Goal: Information Seeking & Learning: Learn about a topic

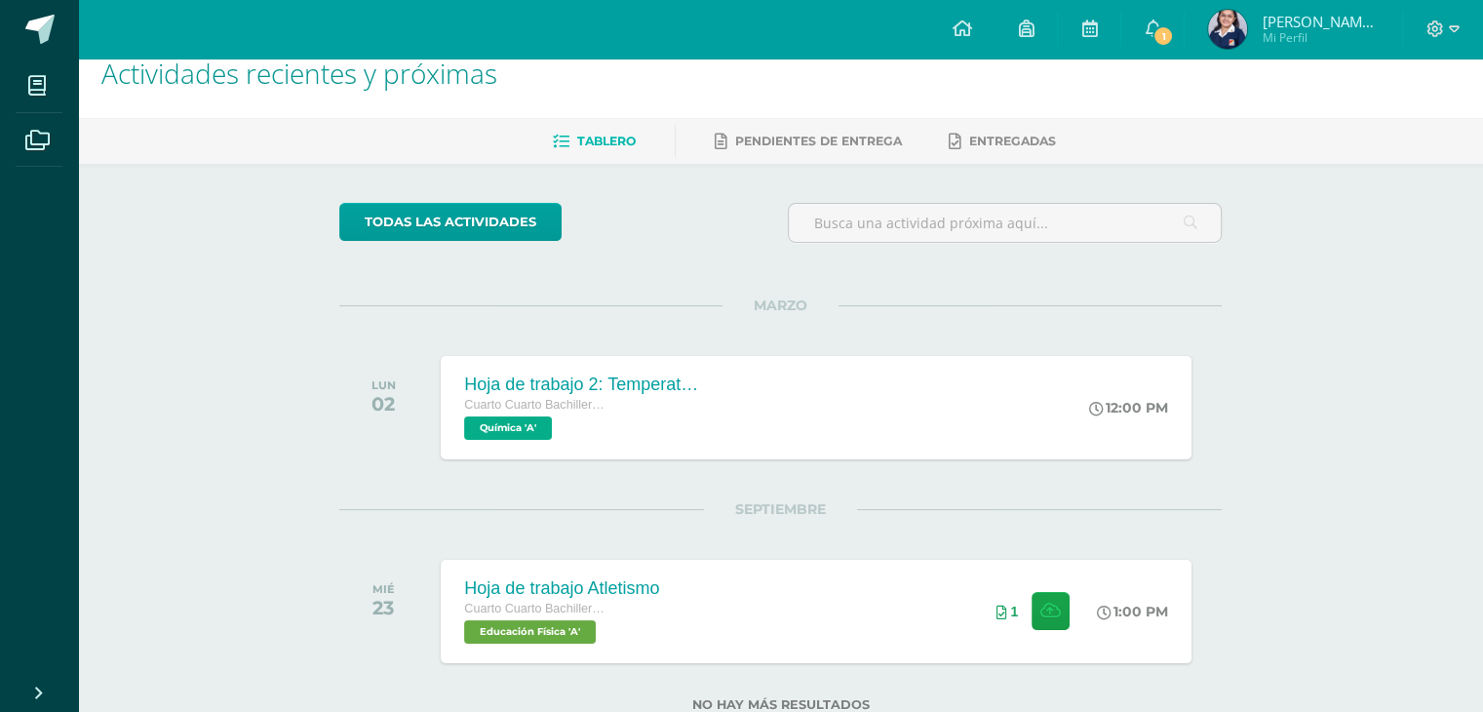
scroll to position [91, 0]
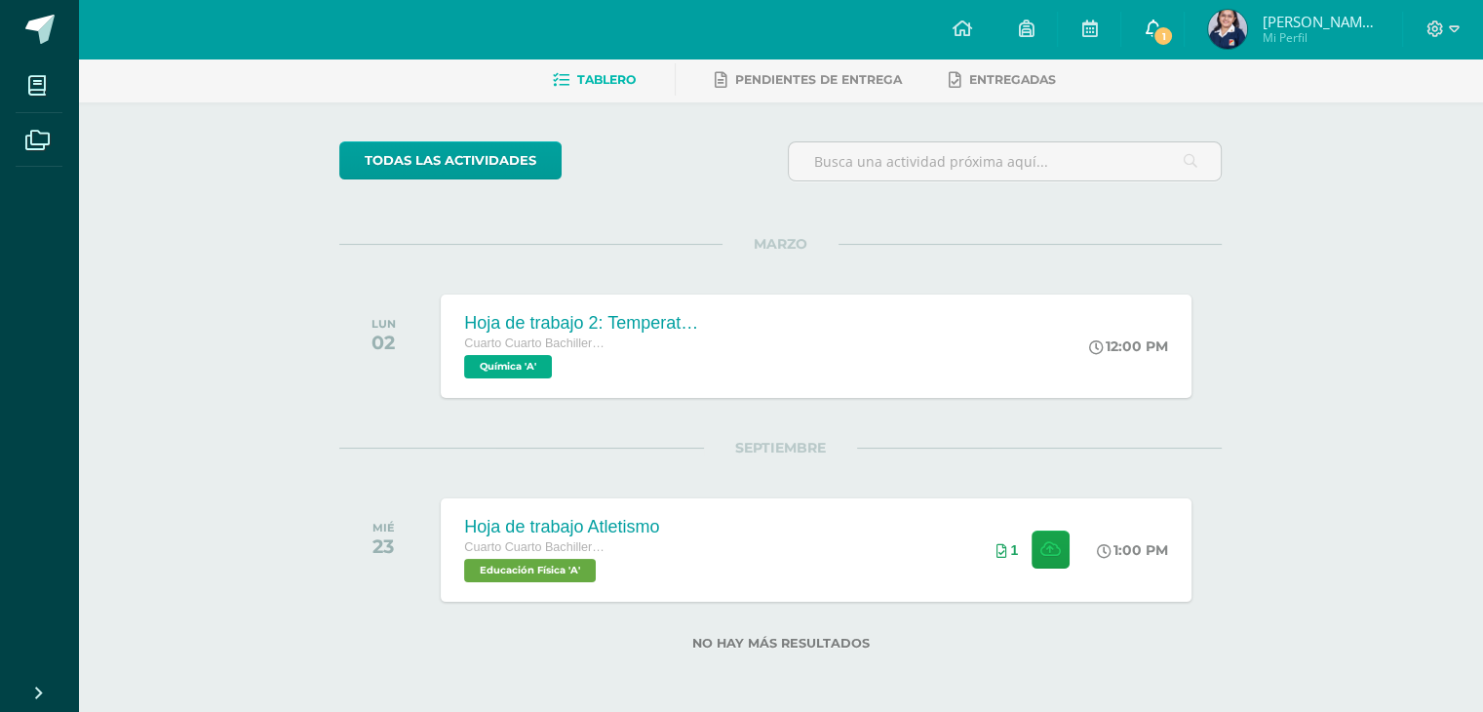
click at [1170, 24] on link "1" at bounding box center [1153, 29] width 62 height 59
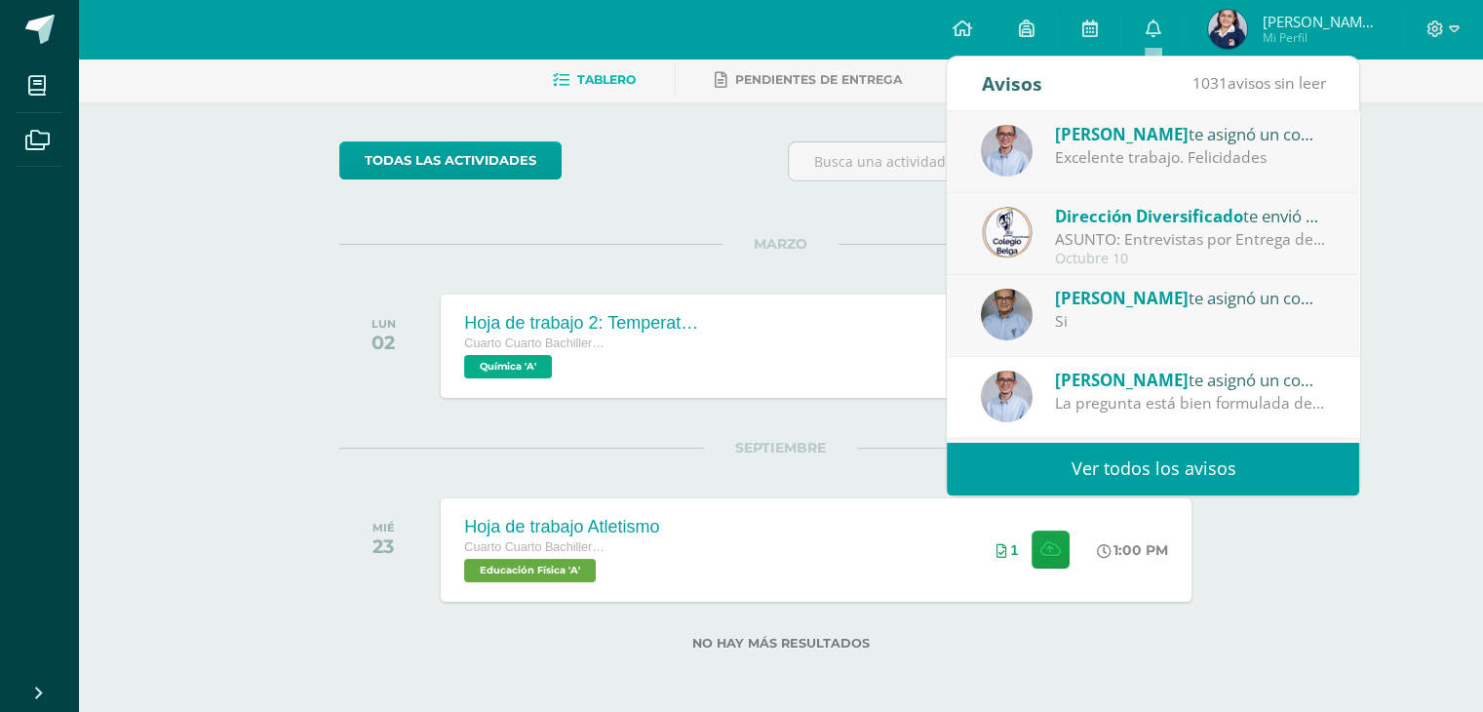
click at [1145, 134] on div "Juan te asignó un comentario en 'Ensayo Final' para 'Filosofía'" at bounding box center [1190, 133] width 271 height 25
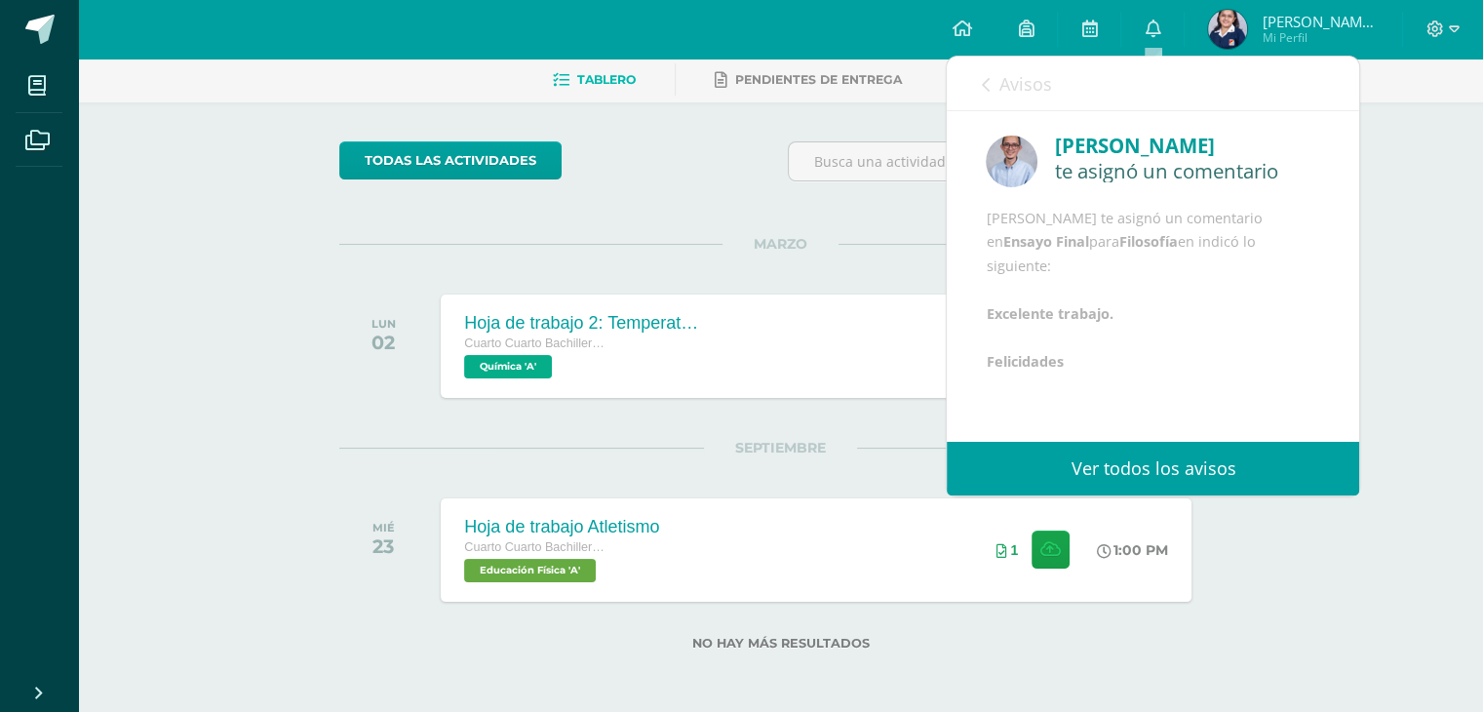
scroll to position [47, 0]
click at [987, 77] on icon at bounding box center [985, 85] width 8 height 16
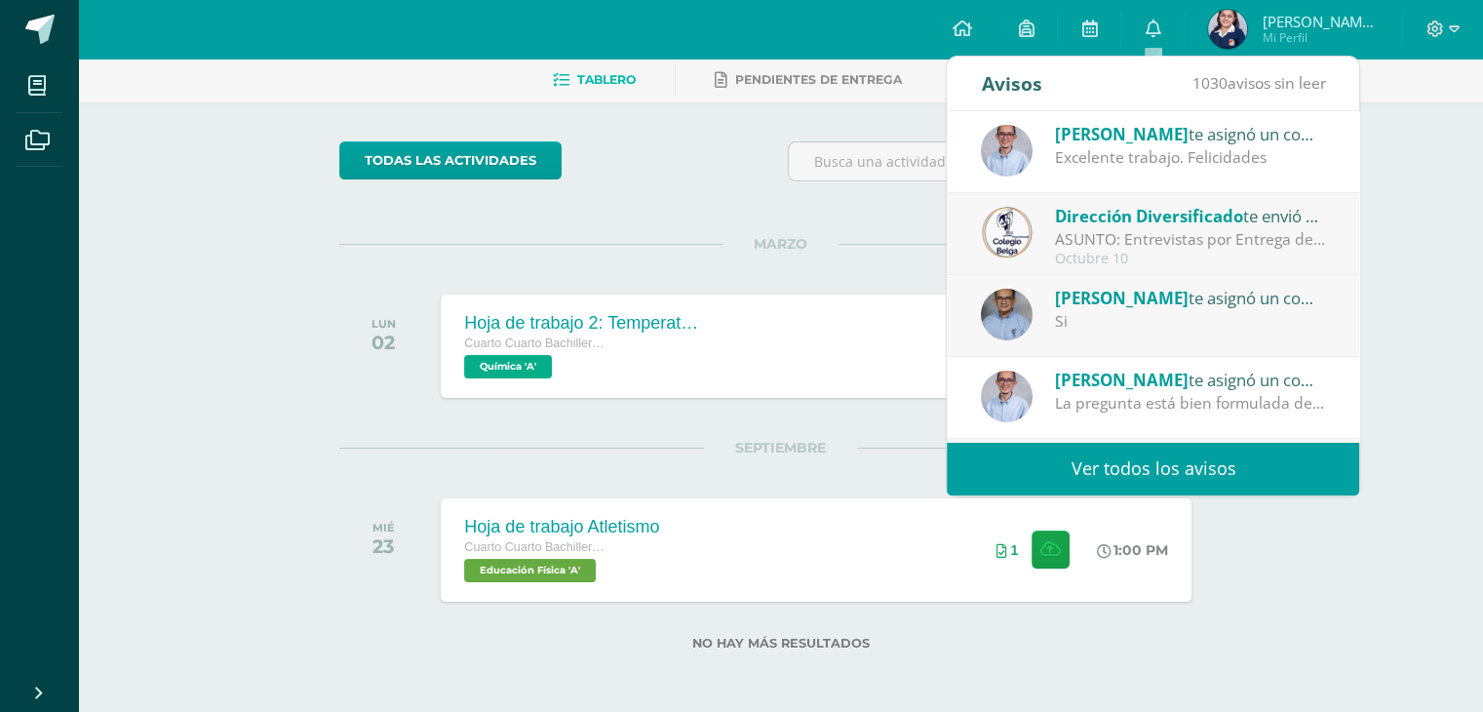
click at [1104, 232] on div "ASUNTO: Entrevistas por Entrega de Notas Cuarta Unidad: ASUNTO: Entrevistas por…" at bounding box center [1190, 239] width 271 height 22
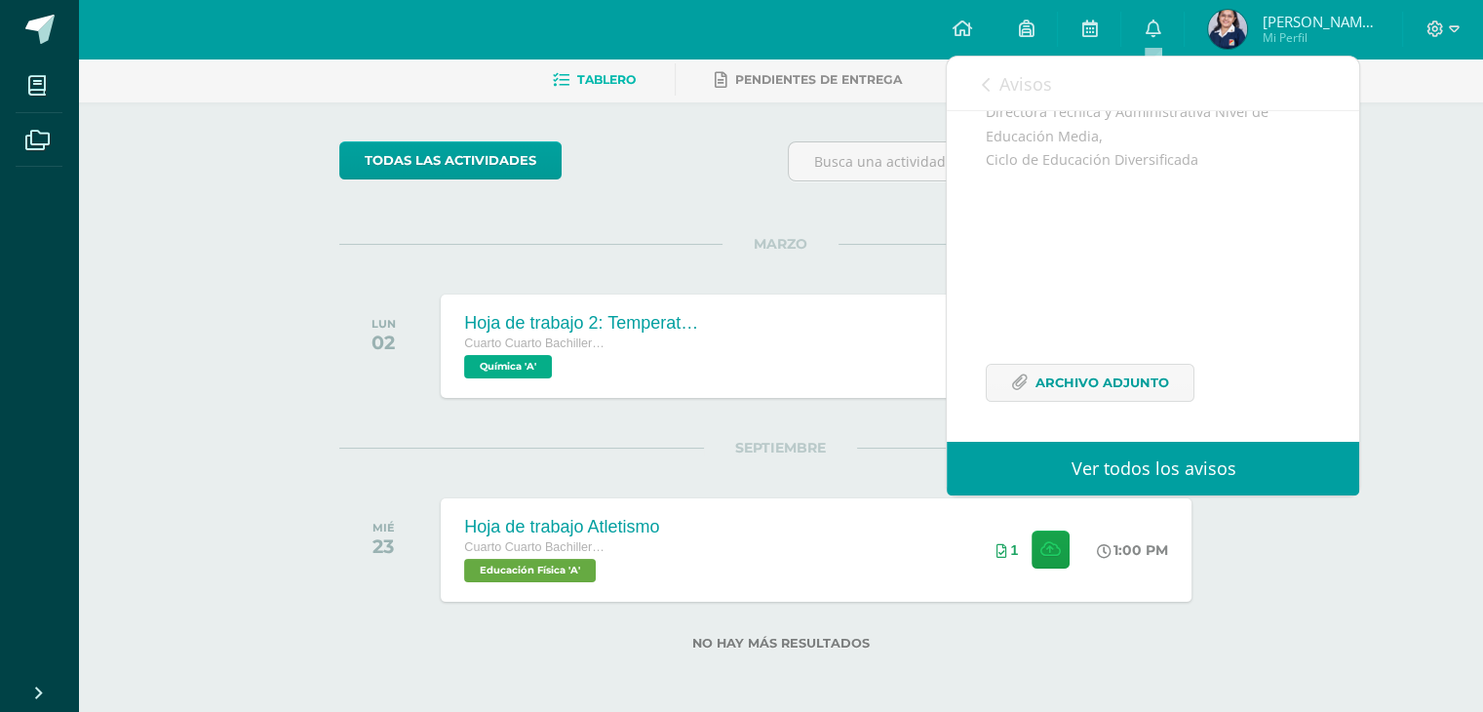
scroll to position [612, 0]
click at [1063, 383] on span "Archivo Adjunto" at bounding box center [1103, 380] width 134 height 36
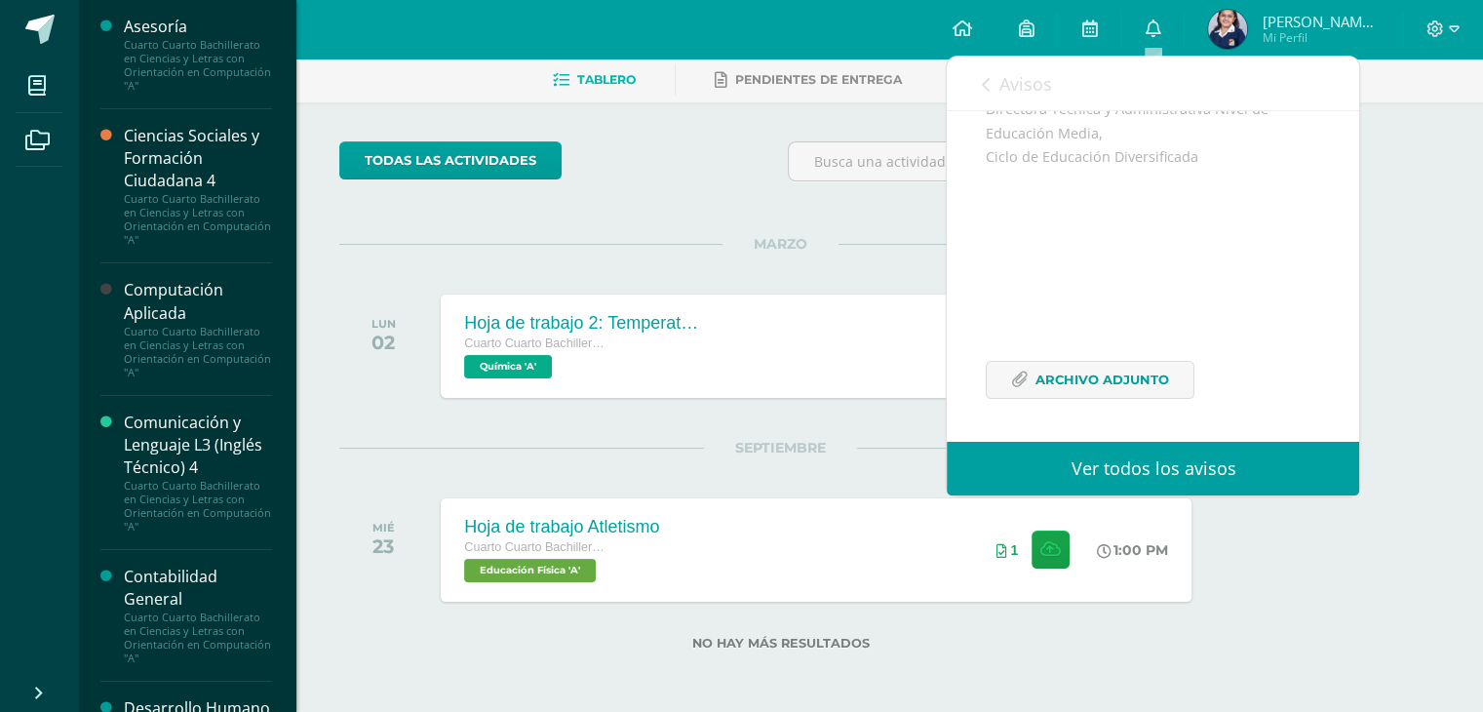
click at [177, 289] on div "Computación Aplicada" at bounding box center [198, 301] width 148 height 45
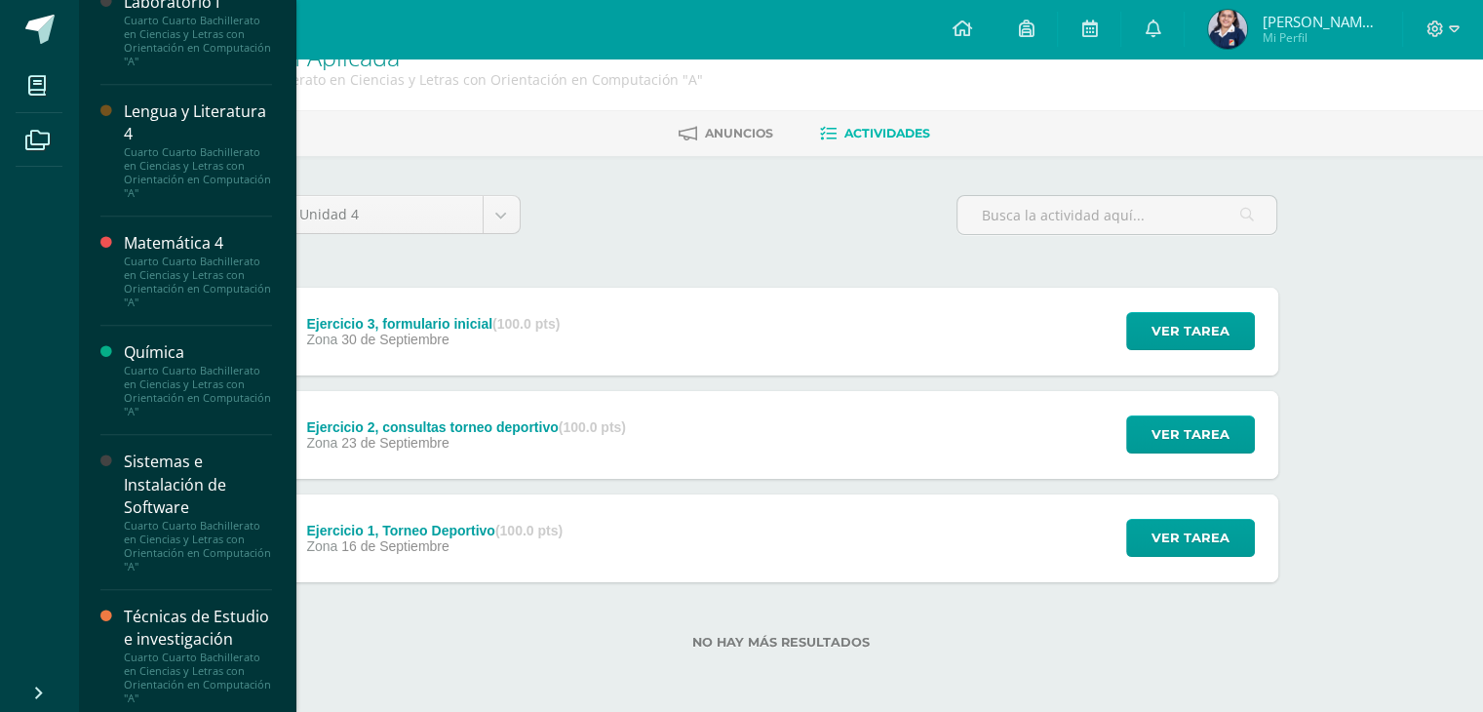
scroll to position [1365, 0]
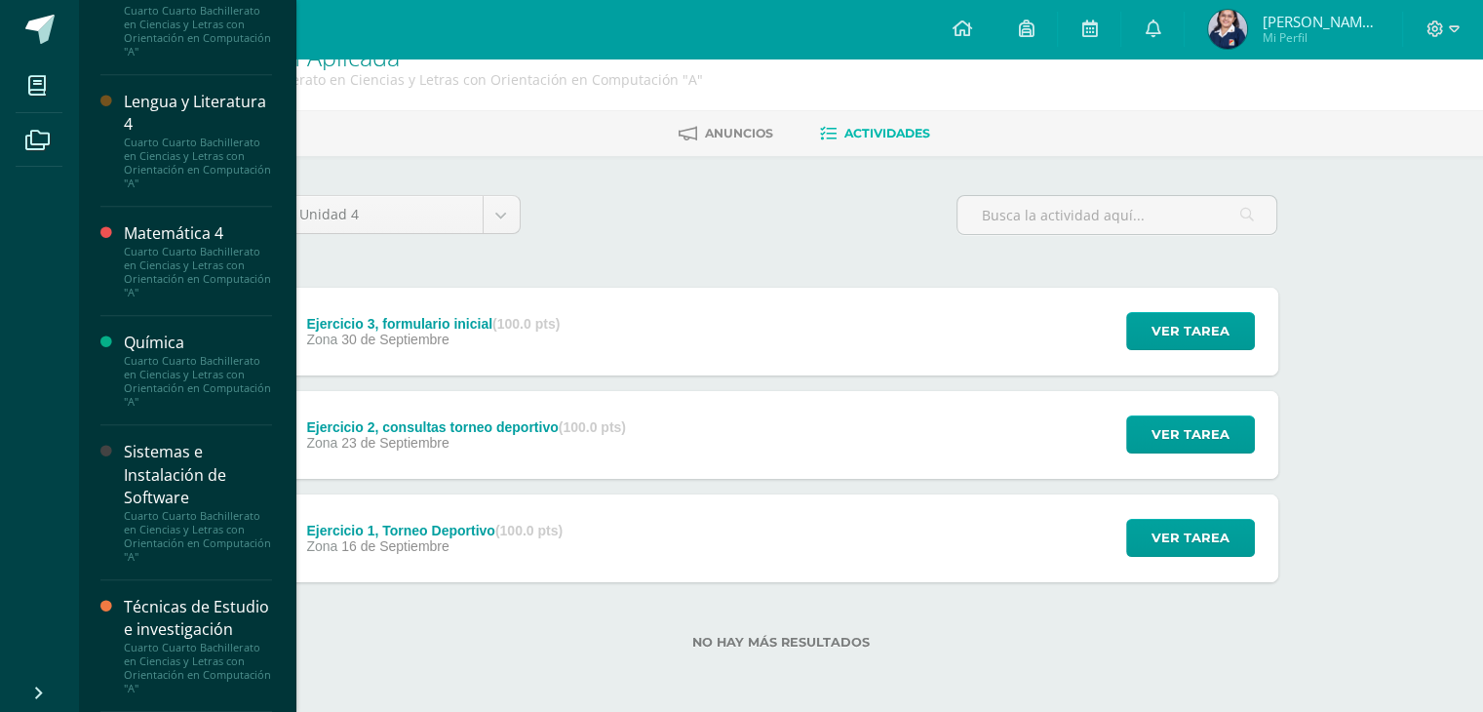
click at [170, 470] on div "Sistemas e Instalación de Software" at bounding box center [198, 474] width 148 height 67
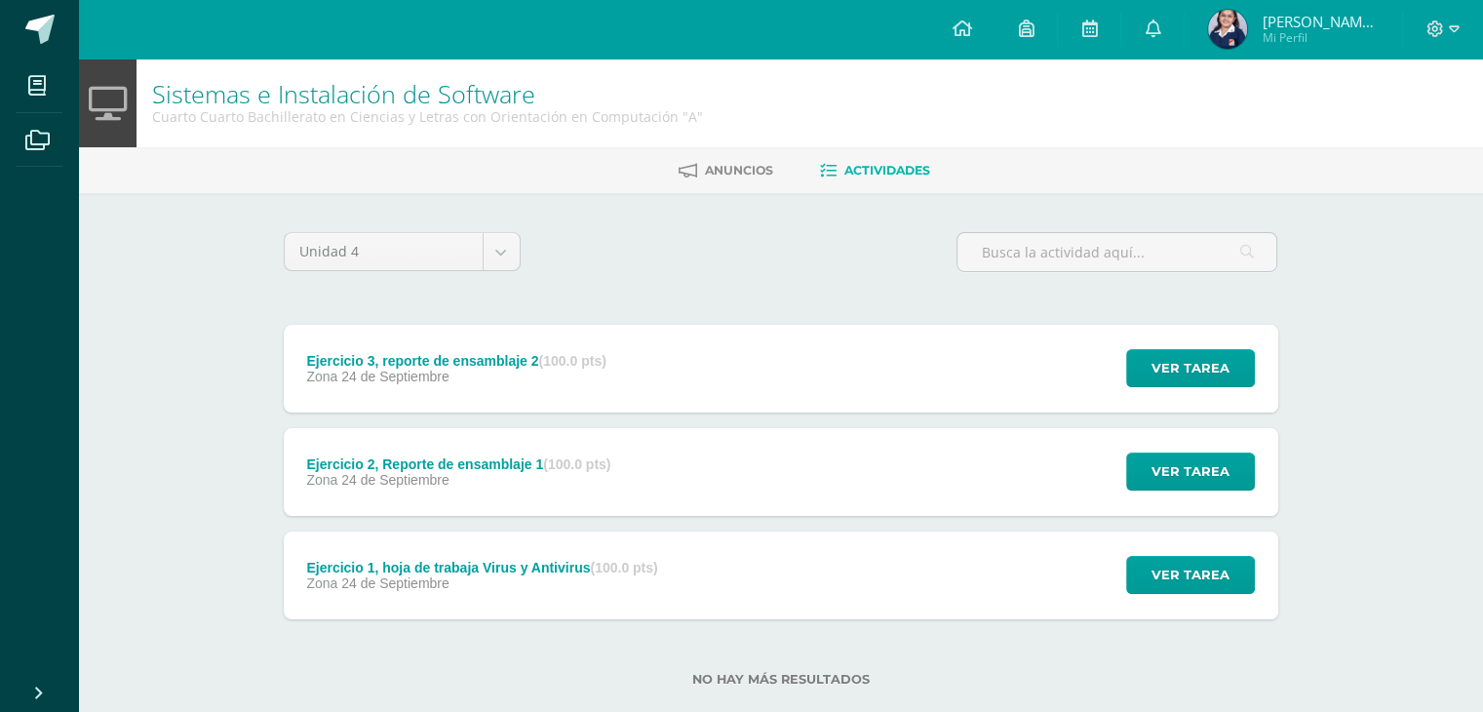
click at [439, 592] on div "Ejercicio 1, hoja de trabaja Virus y Antivirus (100.0 pts) Zona [DATE]" at bounding box center [483, 576] width 398 height 88
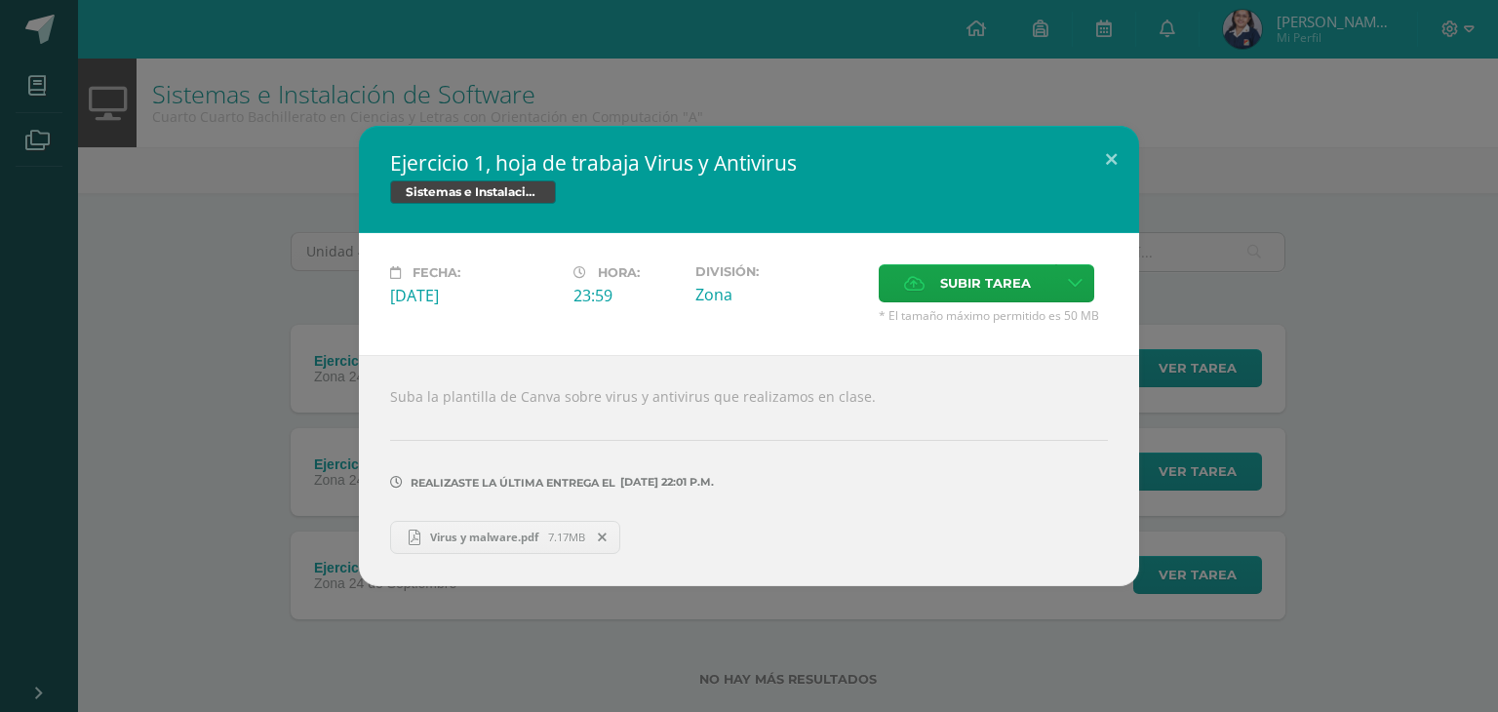
click at [439, 592] on div "Ejercicio 1, hoja de trabaja Virus y Antivirus Sistemas e Instalación de Softwa…" at bounding box center [749, 356] width 1498 height 712
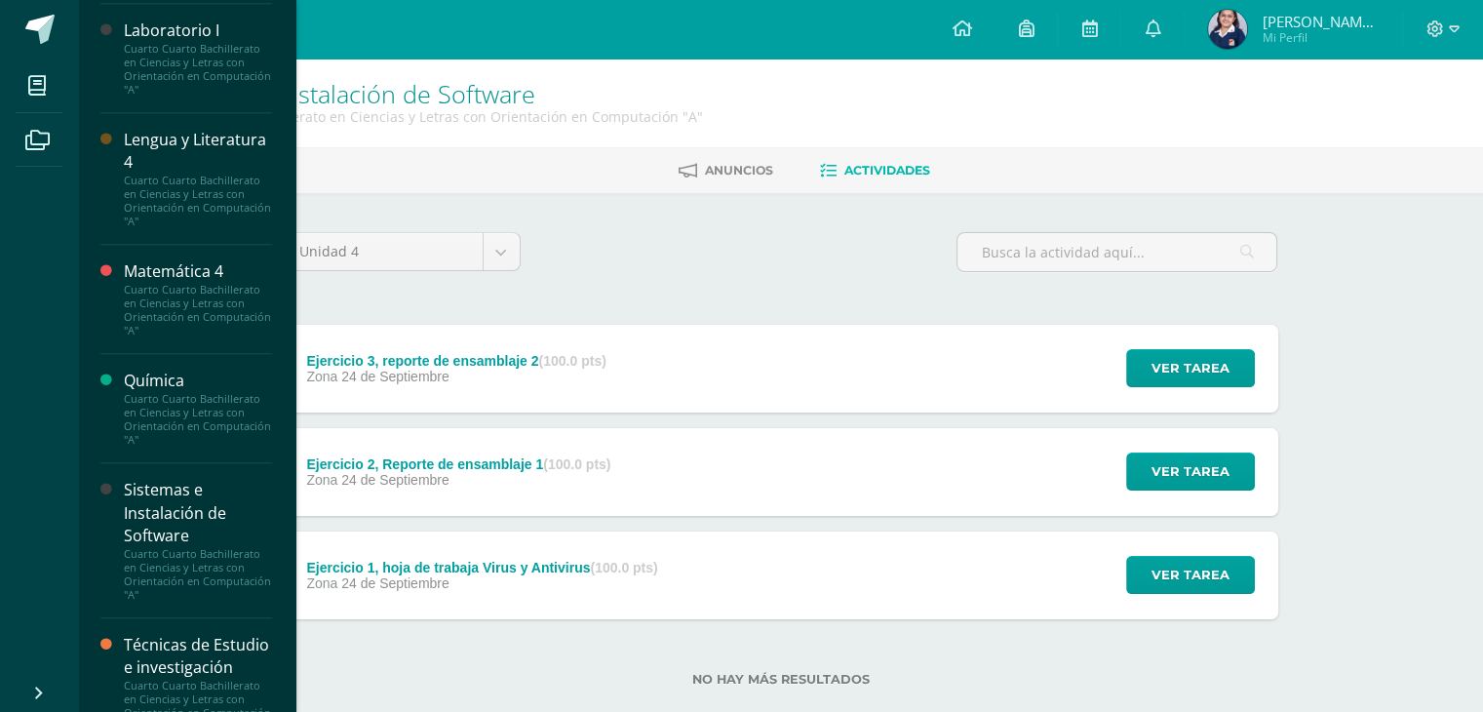
scroll to position [1365, 0]
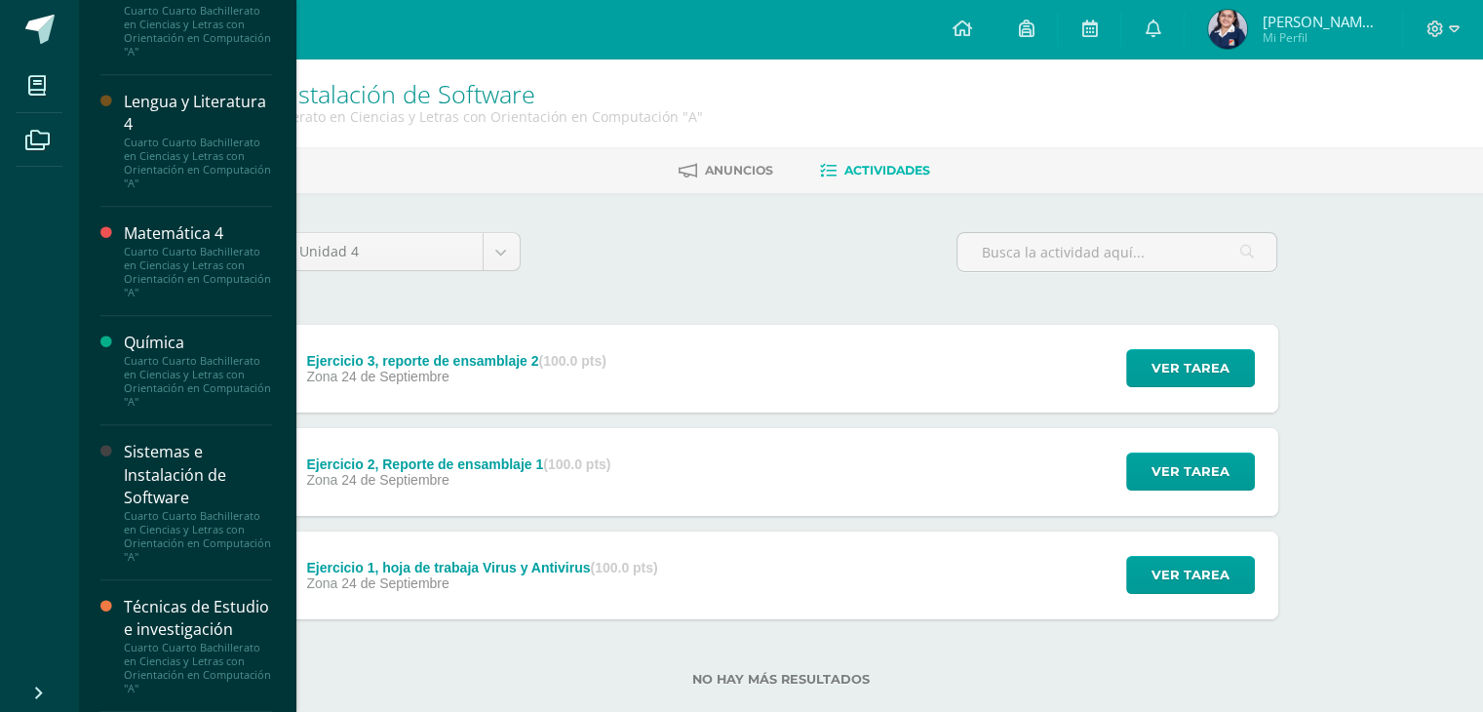
click at [176, 37] on div "Cuarto Cuarto Bachillerato en Ciencias y Letras con Orientación en Computación …" at bounding box center [198, 31] width 148 height 55
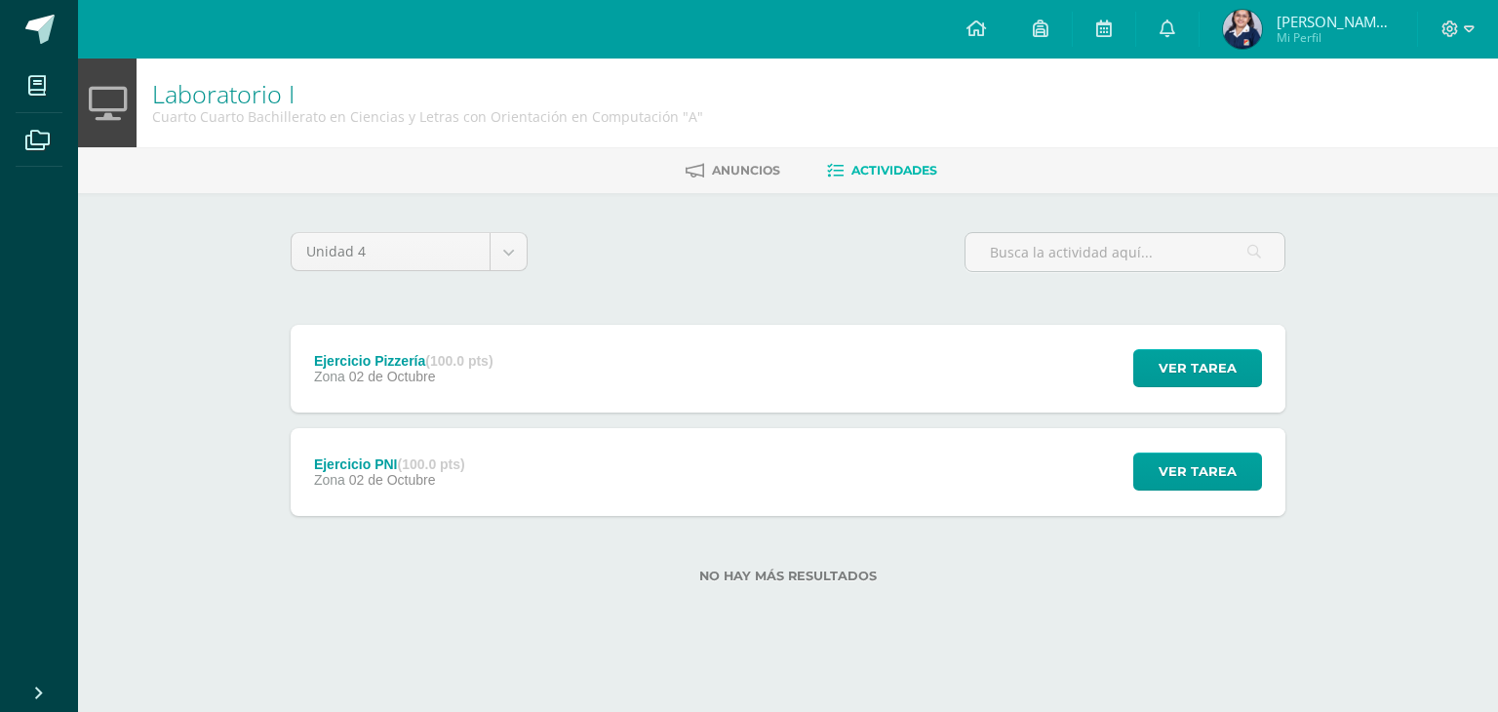
click at [371, 470] on div "Ejercicio PNI (100.0 pts)" at bounding box center [389, 464] width 151 height 16
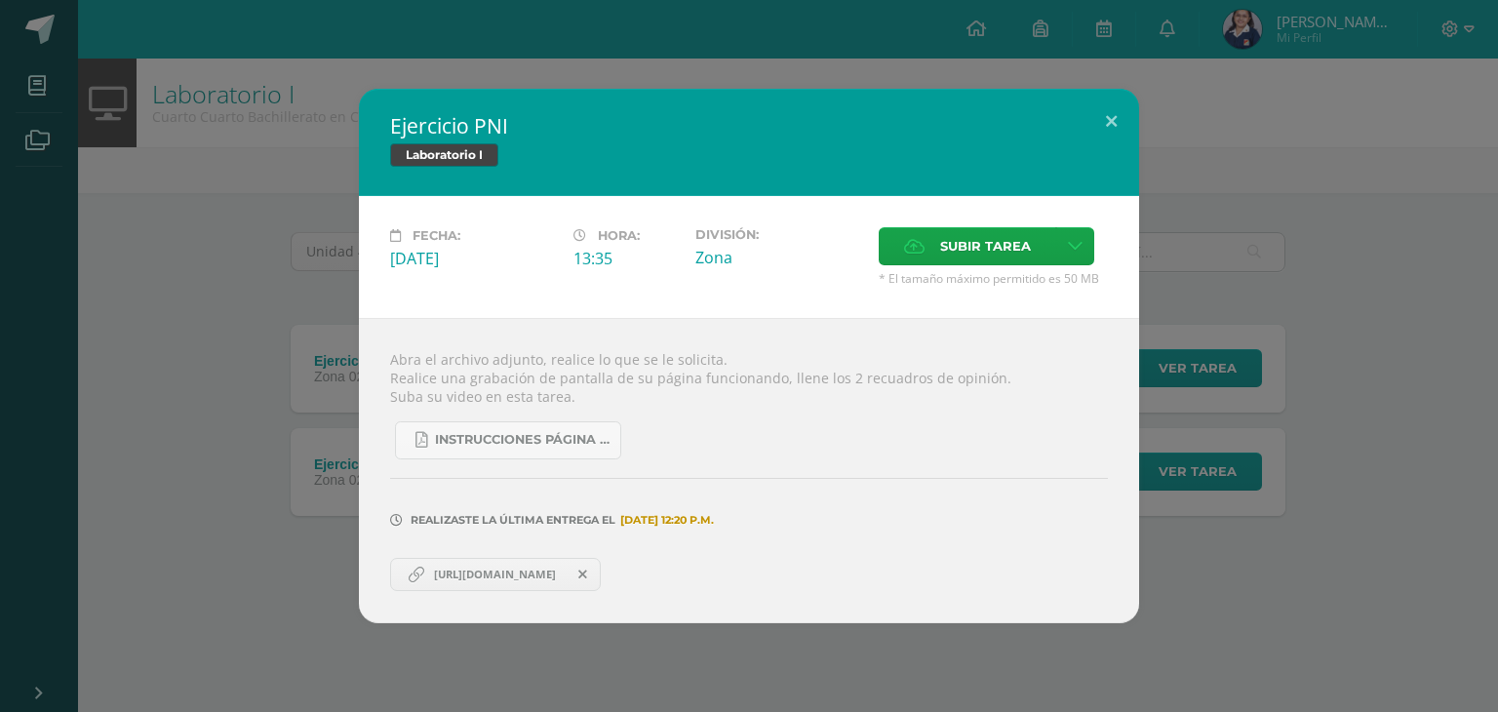
click at [218, 423] on div "Ejercicio PNI Laboratorio I Fecha: Jueves 02 de Octubre Hora: 13:35 División: Z…" at bounding box center [749, 356] width 1482 height 534
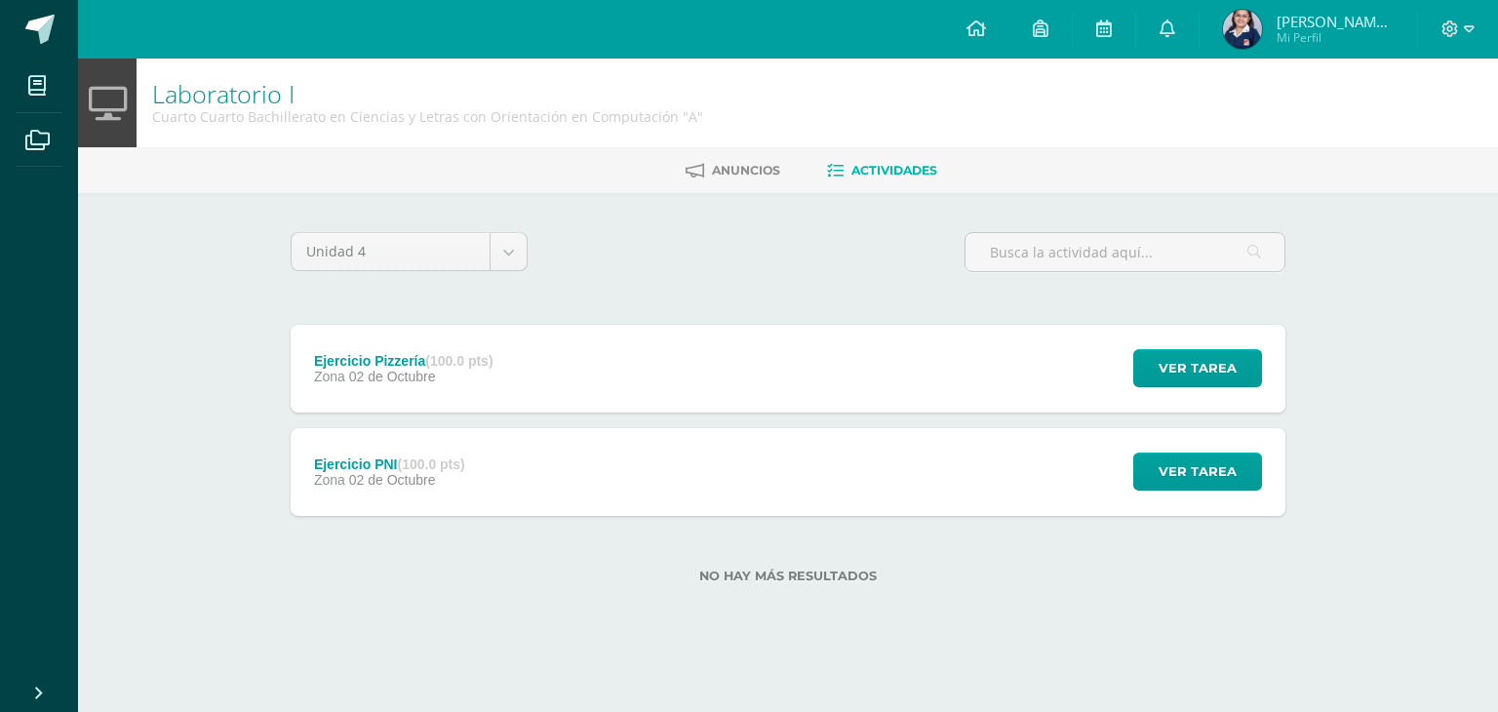
click at [296, 348] on div "Ejercicio PNI Laboratorio I Fecha: Jueves 02 de Octubre Hora: 13:35 División: Z…" at bounding box center [749, 356] width 1482 height 534
click at [341, 355] on div "Ejercicio Pizzería (100.0 pts)" at bounding box center [403, 361] width 179 height 16
